Goal: Task Accomplishment & Management: Manage account settings

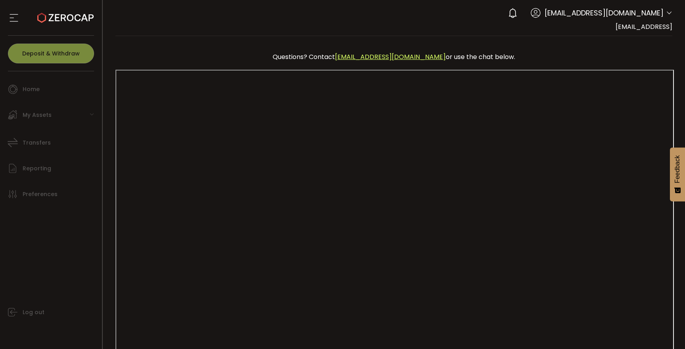
scroll to position [81, 0]
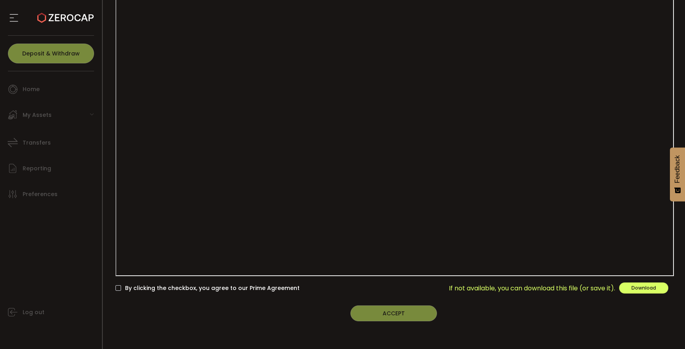
click at [257, 288] on span "By clicking the checkbox, you agree to our Prime Agreement" at bounding box center [210, 289] width 178 height 8
click at [424, 311] on button "ACCEPT" at bounding box center [393, 314] width 86 height 16
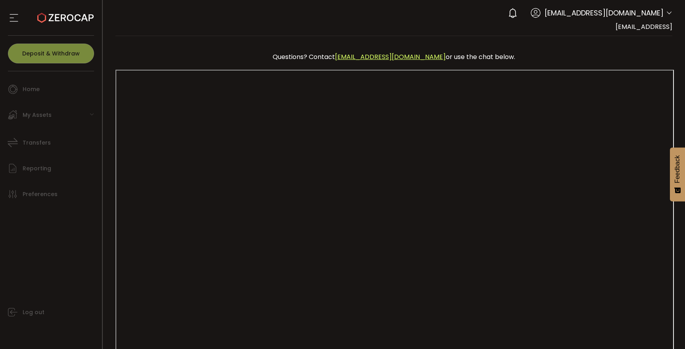
click at [60, 19] on icon at bounding box center [65, 18] width 56 height 56
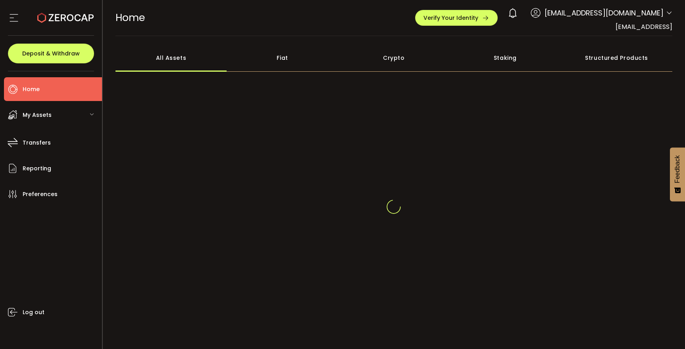
click at [86, 112] on div "My Assets" at bounding box center [53, 115] width 98 height 24
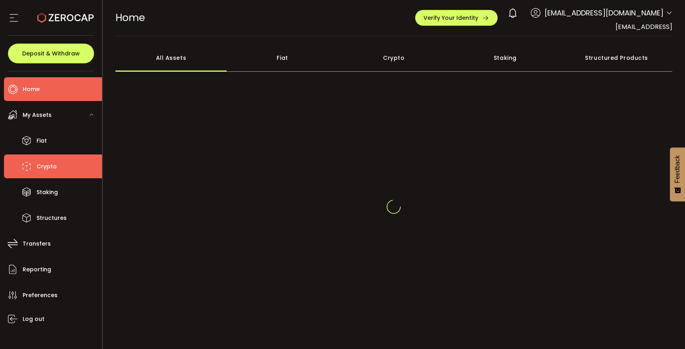
click at [53, 157] on div "**********" at bounding box center [342, 174] width 685 height 349
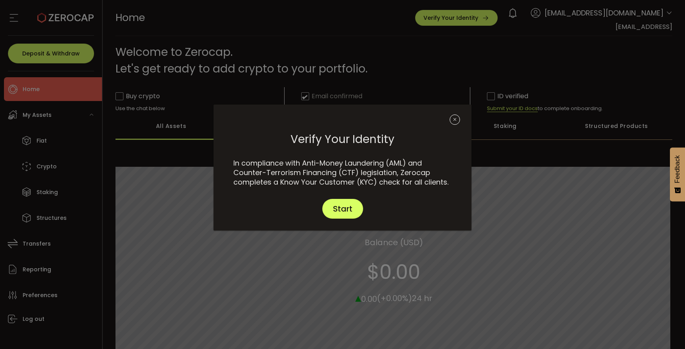
click at [453, 119] on icon "Close" at bounding box center [454, 120] width 10 height 10
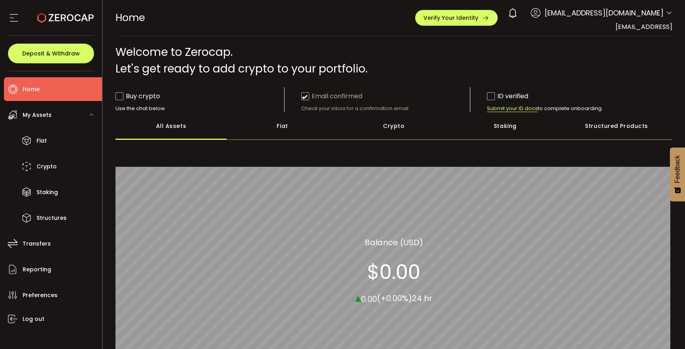
click at [666, 16] on span at bounding box center [669, 14] width 6 height 8
click at [667, 13] on icon at bounding box center [669, 13] width 6 height 6
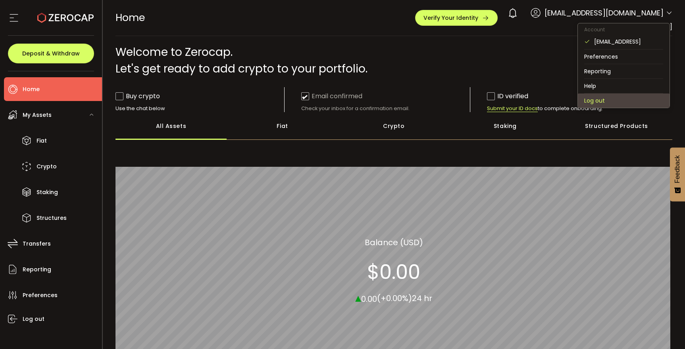
click at [606, 105] on li "Log out" at bounding box center [623, 101] width 92 height 14
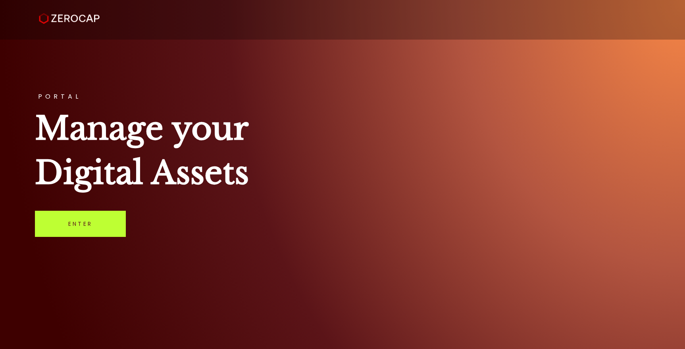
click at [106, 224] on link "Enter" at bounding box center [80, 224] width 91 height 26
click at [85, 224] on link "Enter" at bounding box center [80, 224] width 91 height 26
click at [111, 223] on link "Enter" at bounding box center [80, 224] width 91 height 26
